Goal: Entertainment & Leisure: Browse casually

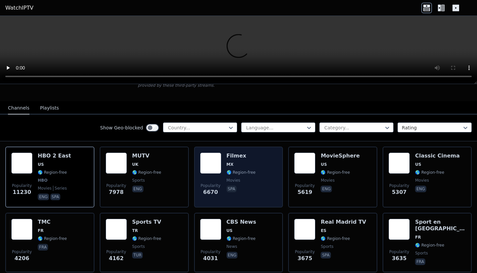
scroll to position [53, 0]
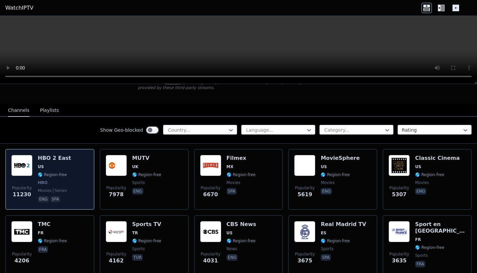
click at [30, 168] on img at bounding box center [21, 165] width 21 height 21
click at [75, 174] on div "Popularity 11230 HBO 2 East US 🌎 Region-free HBO movies series eng spa" at bounding box center [49, 179] width 77 height 49
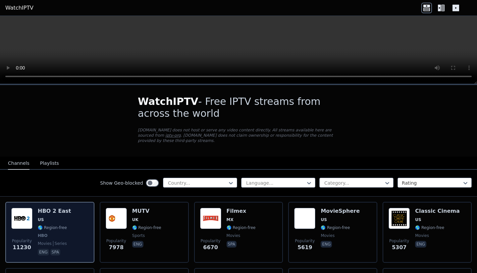
scroll to position [0, 0]
click at [58, 219] on span "US" at bounding box center [54, 219] width 33 height 5
click at [29, 224] on img at bounding box center [21, 218] width 21 height 21
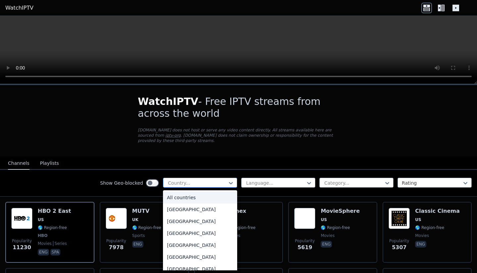
click at [209, 183] on div at bounding box center [197, 183] width 60 height 7
click at [188, 254] on div "[GEOGRAPHIC_DATA]" at bounding box center [200, 256] width 74 height 12
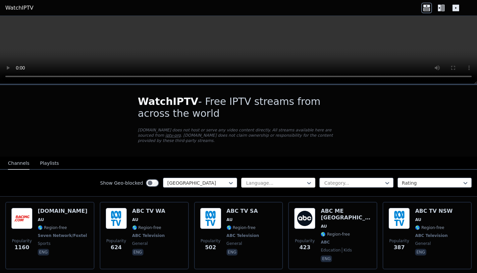
click at [287, 182] on div at bounding box center [275, 183] width 60 height 7
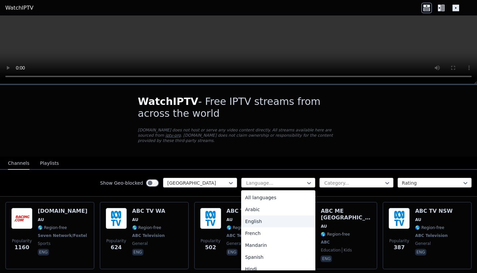
click at [275, 224] on div "English" at bounding box center [278, 222] width 74 height 12
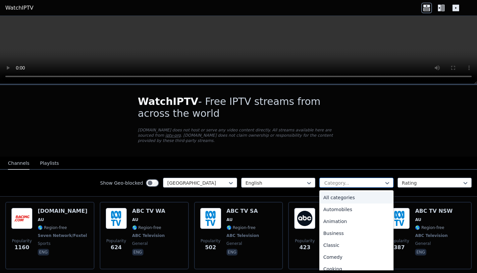
click at [363, 181] on div at bounding box center [354, 183] width 60 height 7
click at [353, 198] on div "All categories" at bounding box center [356, 198] width 74 height 12
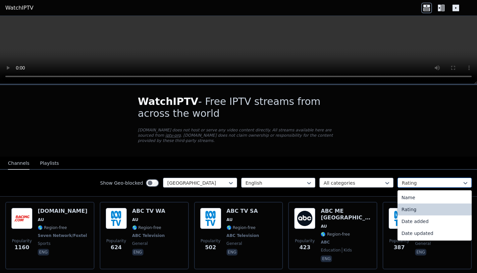
click at [445, 183] on div at bounding box center [432, 183] width 60 height 7
click at [411, 210] on div "Rating" at bounding box center [434, 210] width 74 height 12
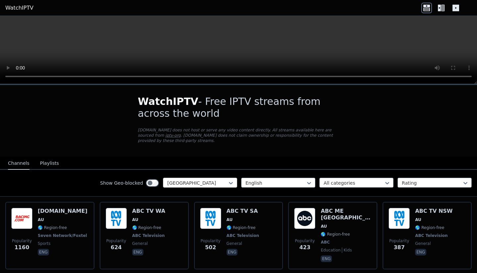
click at [226, 183] on div at bounding box center [197, 183] width 60 height 7
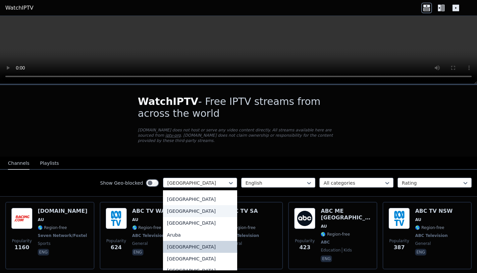
scroll to position [65, 0]
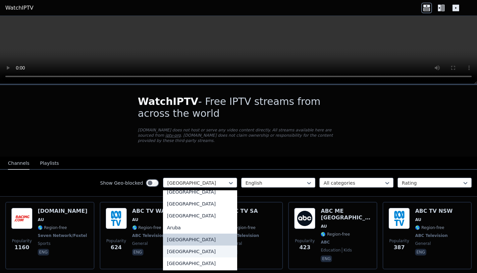
click at [186, 254] on div "[GEOGRAPHIC_DATA]" at bounding box center [200, 252] width 74 height 12
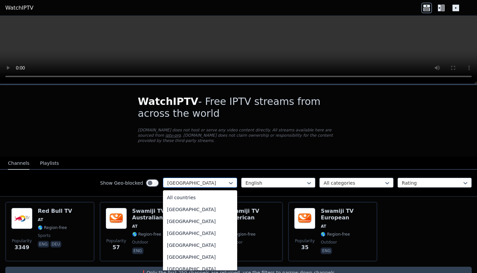
click at [200, 184] on div at bounding box center [197, 183] width 60 height 7
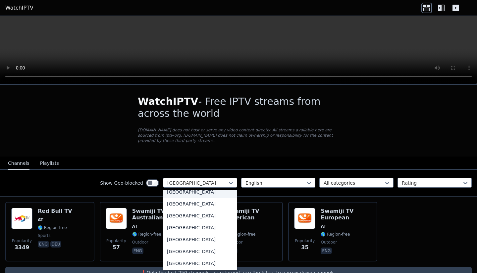
scroll to position [179, 0]
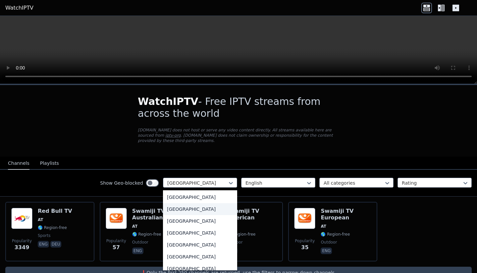
click at [181, 210] on div "[GEOGRAPHIC_DATA]" at bounding box center [200, 209] width 74 height 12
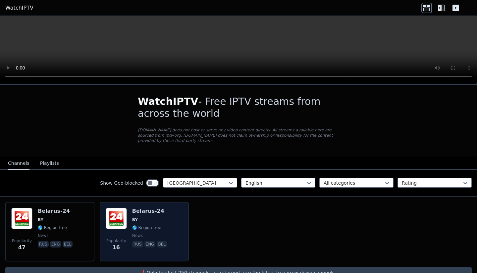
click at [120, 216] on img at bounding box center [116, 218] width 21 height 21
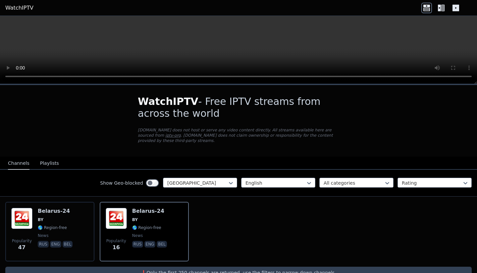
click at [11, 24] on video at bounding box center [238, 50] width 477 height 68
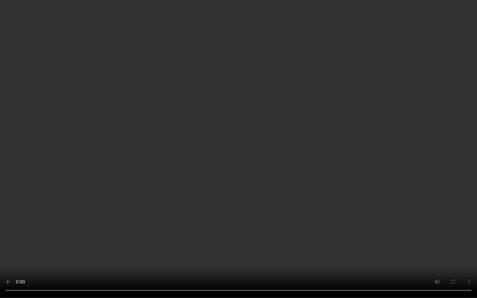
click at [240, 273] on video at bounding box center [238, 149] width 477 height 298
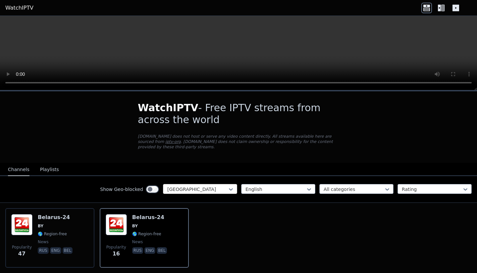
click at [205, 188] on div at bounding box center [197, 189] width 60 height 7
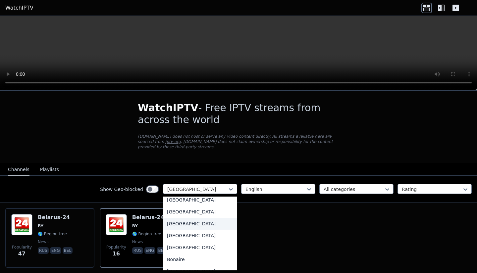
scroll to position [207, 0]
click at [185, 234] on div "[GEOGRAPHIC_DATA]" at bounding box center [200, 235] width 74 height 12
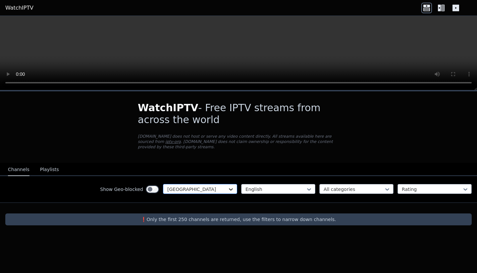
click at [228, 188] on icon at bounding box center [230, 189] width 7 height 7
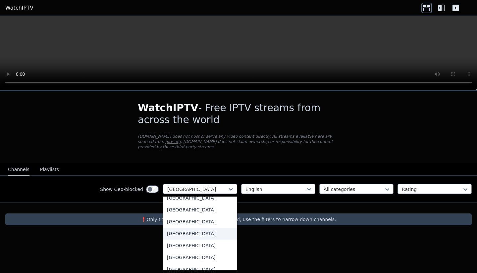
scroll to position [280, 0]
click at [175, 221] on div "[GEOGRAPHIC_DATA]" at bounding box center [200, 222] width 74 height 12
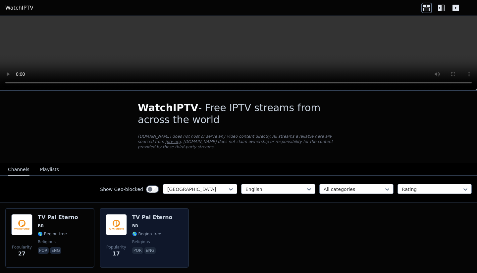
click at [117, 224] on img at bounding box center [116, 224] width 21 height 21
click at [127, 229] on div "Popularity 17 TV Pai Eterno BR 🌎 Region-free religious por eng" at bounding box center [144, 238] width 77 height 48
click at [146, 231] on span "🌎 Region-free" at bounding box center [146, 233] width 29 height 5
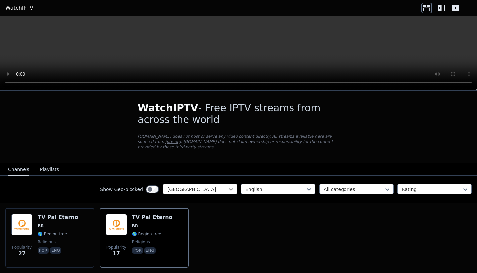
click at [228, 189] on icon at bounding box center [230, 189] width 7 height 7
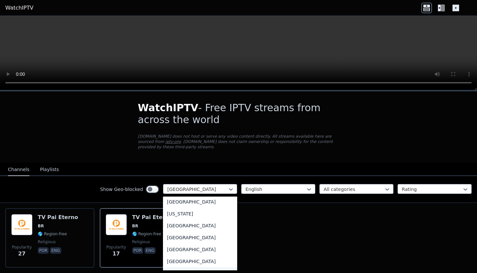
scroll to position [907, 0]
click at [170, 219] on div "[US_STATE]" at bounding box center [200, 215] width 74 height 12
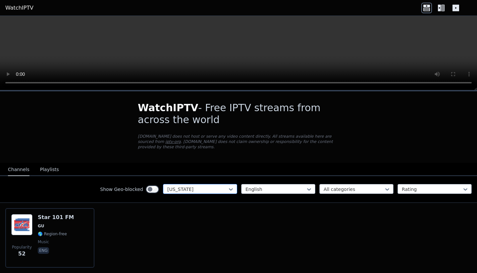
click at [202, 188] on div at bounding box center [197, 189] width 60 height 7
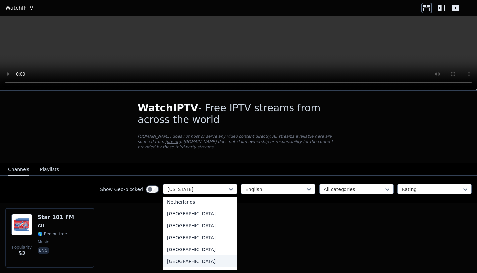
scroll to position [1582, 0]
click at [191, 214] on div "[GEOGRAPHIC_DATA]" at bounding box center [200, 214] width 74 height 12
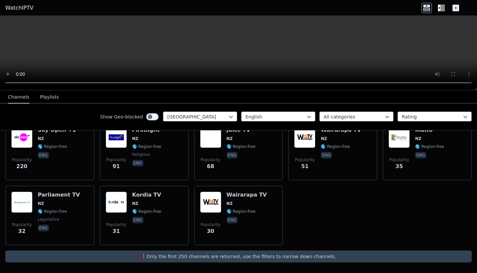
scroll to position [87, 0]
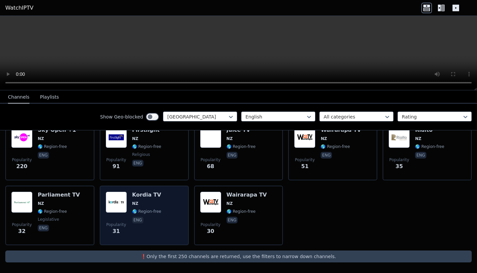
click at [123, 200] on img at bounding box center [116, 202] width 21 height 21
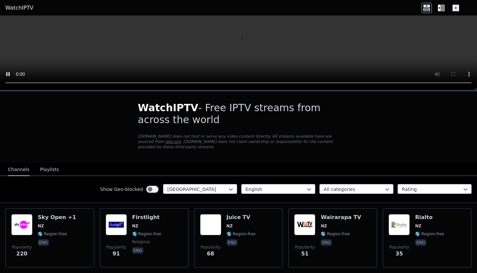
scroll to position [0, 0]
click at [10, 25] on video at bounding box center [238, 53] width 477 height 75
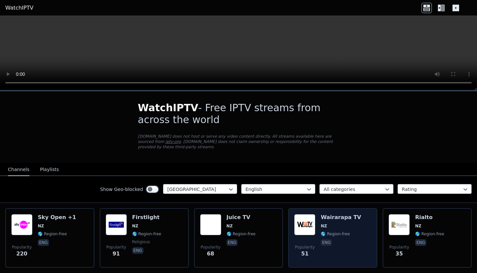
click at [304, 229] on img at bounding box center [304, 224] width 21 height 21
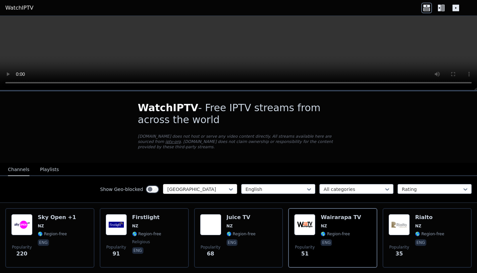
click at [214, 185] on div "[GEOGRAPHIC_DATA]" at bounding box center [200, 189] width 74 height 10
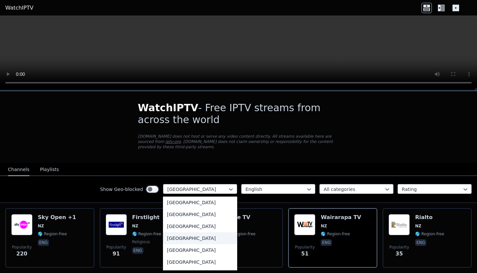
scroll to position [632, 0]
click at [182, 221] on div "[GEOGRAPHIC_DATA]" at bounding box center [200, 215] width 74 height 12
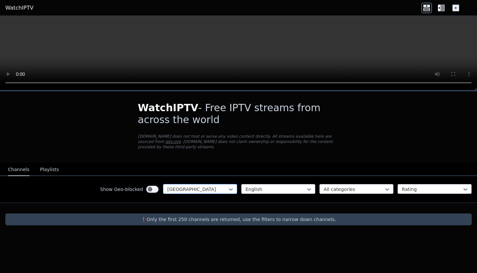
click at [223, 190] on div at bounding box center [197, 189] width 60 height 7
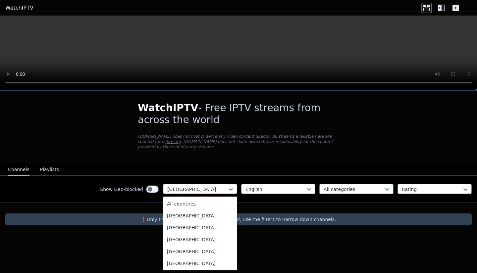
scroll to position [568, 0]
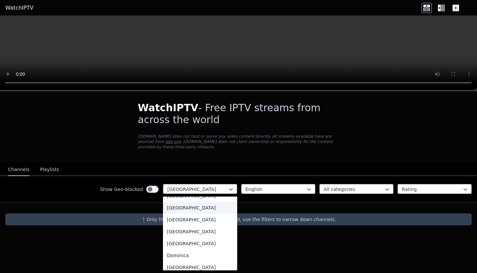
click at [195, 210] on div "[GEOGRAPHIC_DATA]" at bounding box center [200, 208] width 74 height 12
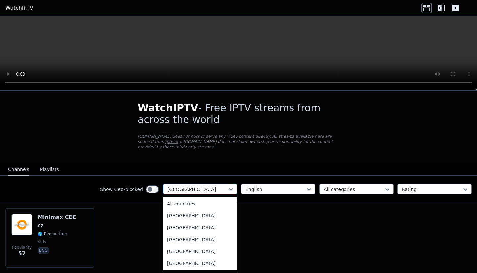
click at [214, 187] on div at bounding box center [197, 189] width 60 height 7
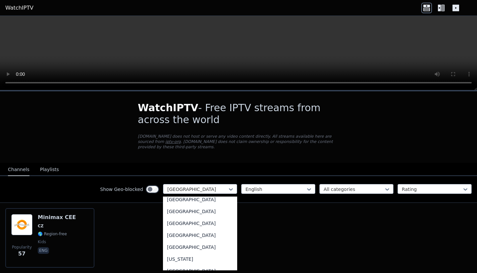
scroll to position [749, 0]
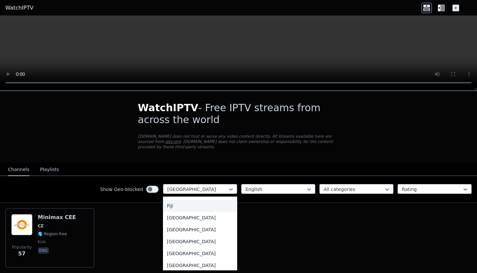
click at [170, 209] on div "Fiji" at bounding box center [200, 206] width 74 height 12
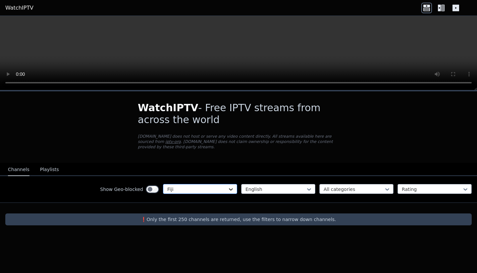
click at [229, 189] on icon at bounding box center [231, 189] width 4 height 2
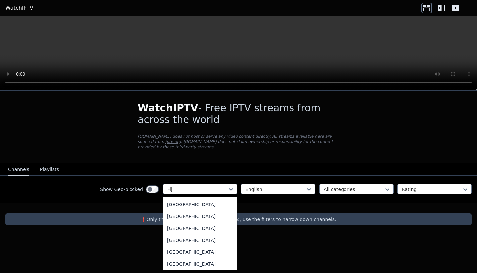
scroll to position [1042, 0]
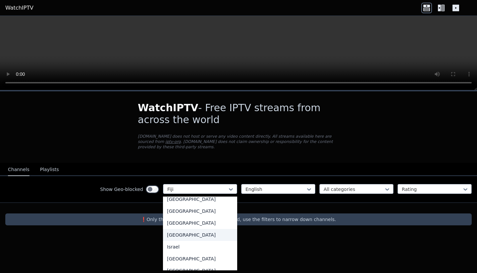
click at [182, 241] on div "[GEOGRAPHIC_DATA]" at bounding box center [200, 235] width 74 height 12
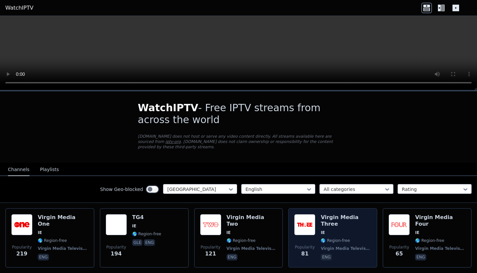
click at [316, 229] on div "Popularity 81 Virgin Media Three IE 🌎 Region-free Virgin Media Television eng" at bounding box center [332, 238] width 77 height 48
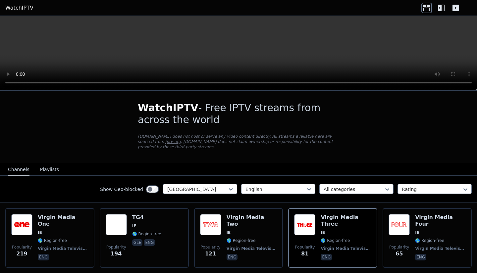
click at [242, 54] on video at bounding box center [238, 53] width 477 height 75
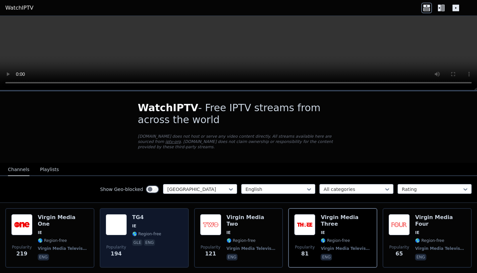
click at [122, 228] on img at bounding box center [116, 224] width 21 height 21
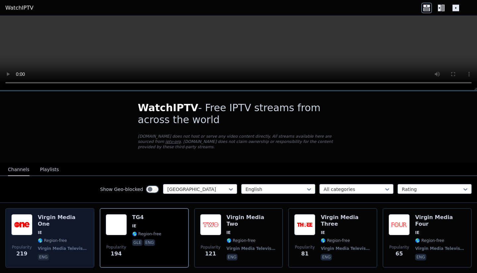
click at [26, 228] on img at bounding box center [21, 224] width 21 height 21
click at [25, 231] on img at bounding box center [21, 224] width 21 height 21
click at [28, 231] on img at bounding box center [21, 224] width 21 height 21
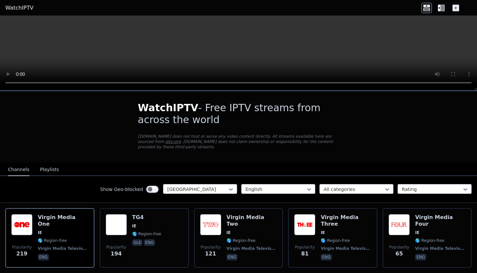
click at [49, 170] on button "Playlists" at bounding box center [49, 170] width 19 height 13
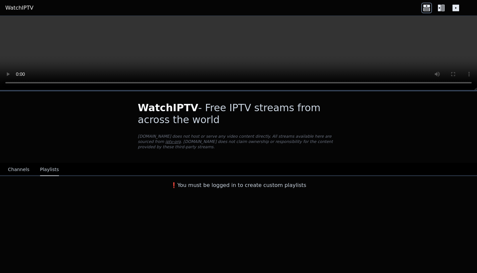
click at [20, 170] on button "Channels" at bounding box center [19, 170] width 22 height 13
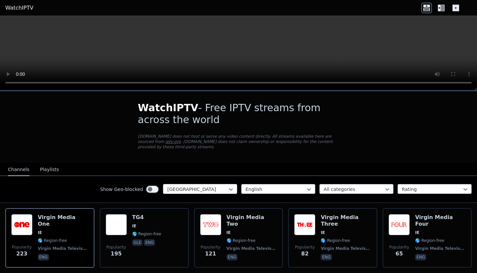
click at [210, 192] on div at bounding box center [197, 189] width 60 height 7
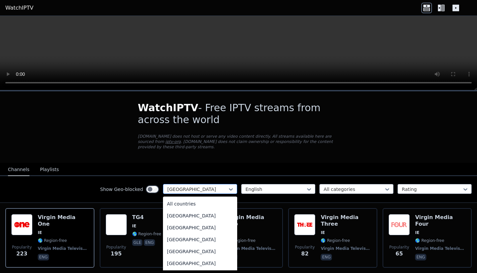
scroll to position [997, 0]
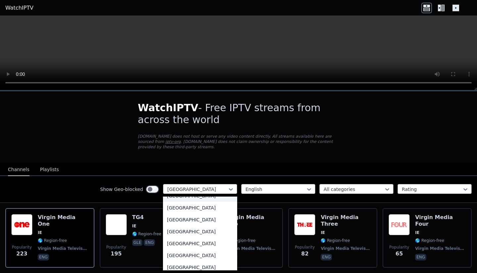
click at [188, 202] on div "[GEOGRAPHIC_DATA]" at bounding box center [200, 196] width 74 height 12
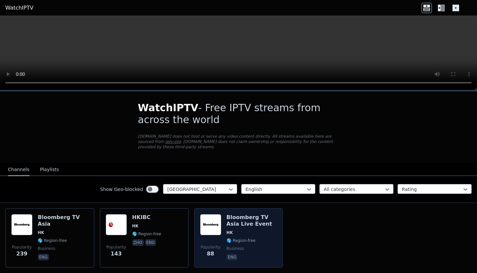
click at [214, 226] on img at bounding box center [210, 224] width 21 height 21
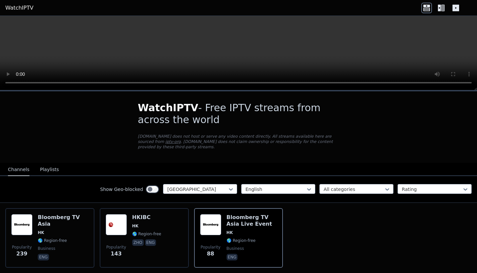
click at [9, 22] on video at bounding box center [238, 53] width 477 height 75
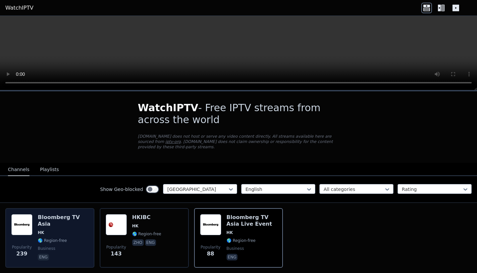
click at [66, 230] on span "HK" at bounding box center [63, 232] width 51 height 5
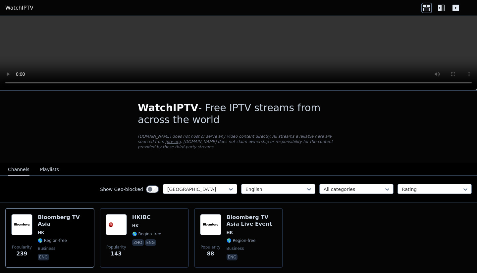
click at [10, 25] on video at bounding box center [238, 53] width 477 height 75
click at [203, 190] on div at bounding box center [197, 189] width 60 height 7
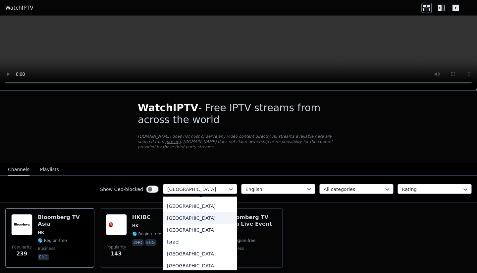
scroll to position [997, 0]
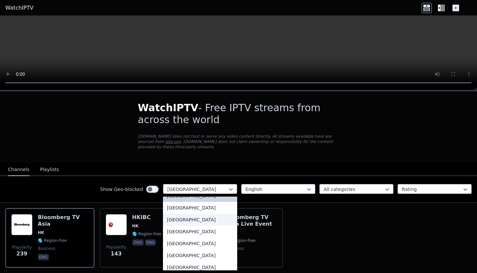
click at [180, 224] on div "[GEOGRAPHIC_DATA]" at bounding box center [200, 220] width 74 height 12
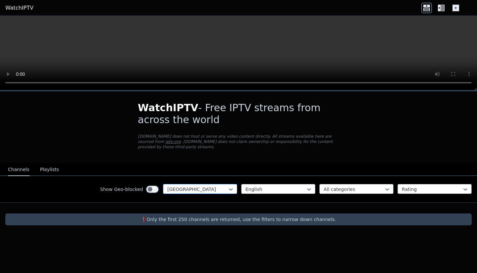
click at [201, 188] on div at bounding box center [197, 189] width 60 height 7
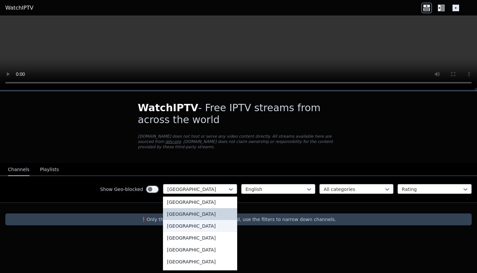
scroll to position [1033, 0]
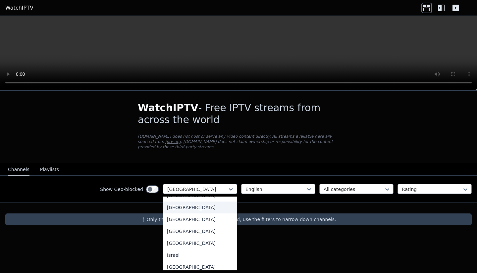
click at [183, 214] on div "[GEOGRAPHIC_DATA]" at bounding box center [200, 208] width 74 height 12
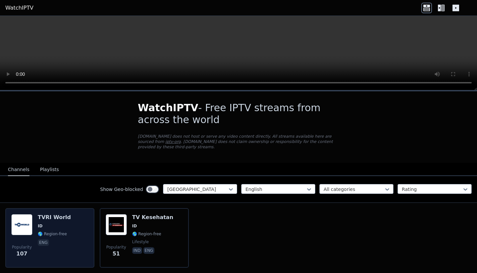
click at [73, 229] on div "Popularity 107 TVRI World ID 🌎 Region-free eng" at bounding box center [49, 238] width 77 height 48
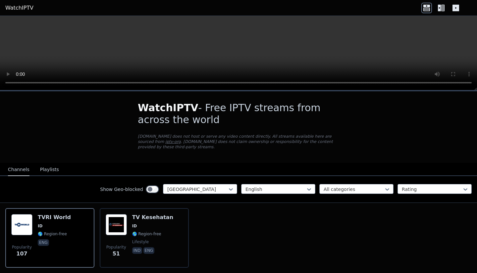
click at [10, 25] on video at bounding box center [238, 53] width 477 height 75
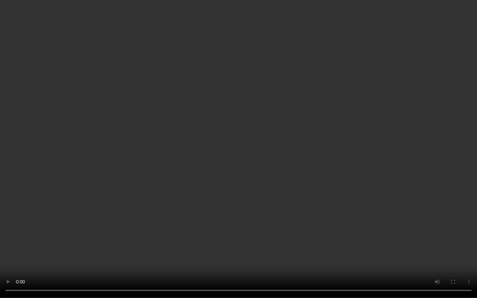
click at [236, 273] on video at bounding box center [238, 149] width 477 height 298
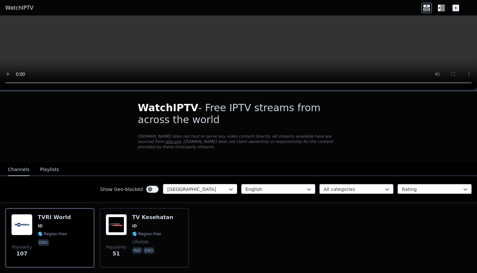
click at [216, 187] on div at bounding box center [197, 189] width 60 height 7
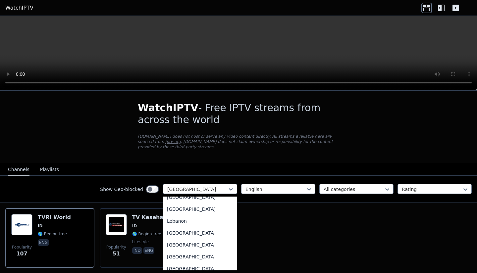
scroll to position [1239, 0]
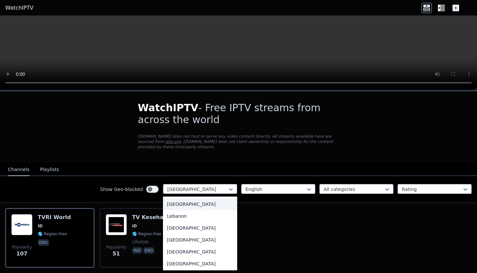
click at [179, 210] on div "[GEOGRAPHIC_DATA]" at bounding box center [200, 204] width 74 height 12
